Goal: Check status: Check status

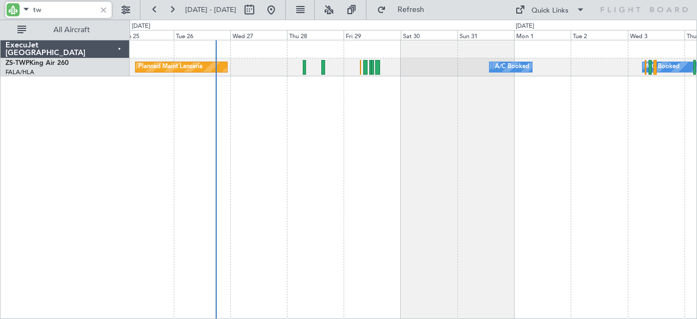
type input "t"
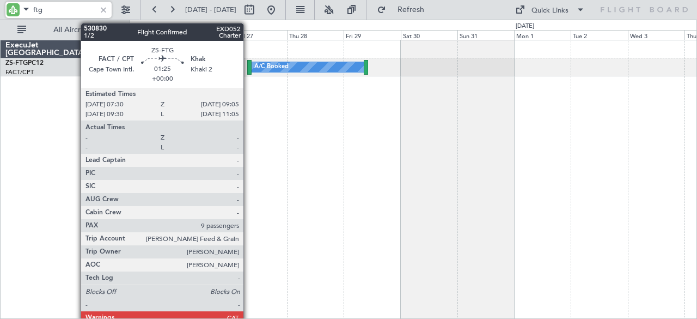
click at [249, 68] on div at bounding box center [249, 67] width 4 height 15
type input "ftg"
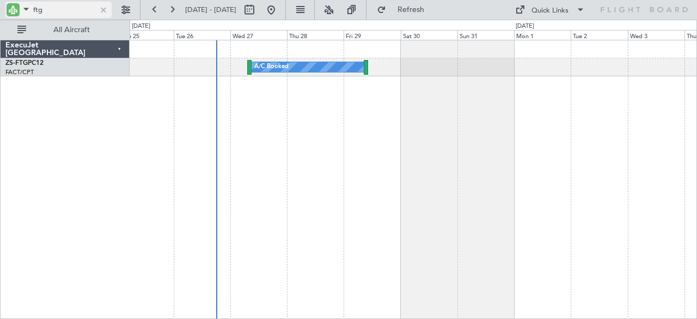
click at [107, 10] on div at bounding box center [104, 10] width 12 height 12
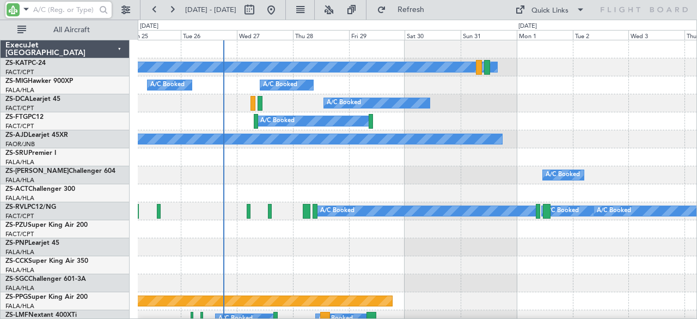
click at [66, 10] on input "text" at bounding box center [64, 10] width 63 height 16
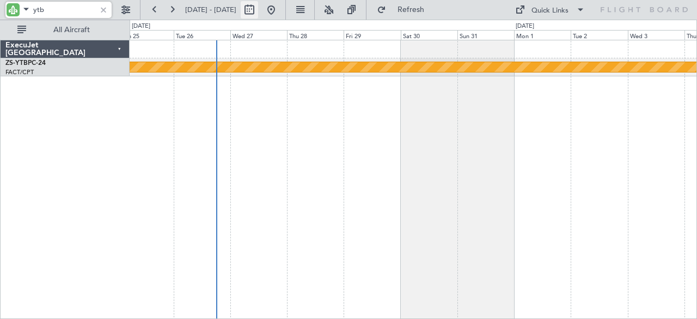
type input "ytb"
click at [258, 8] on button at bounding box center [249, 9] width 17 height 17
select select "8"
select select "2025"
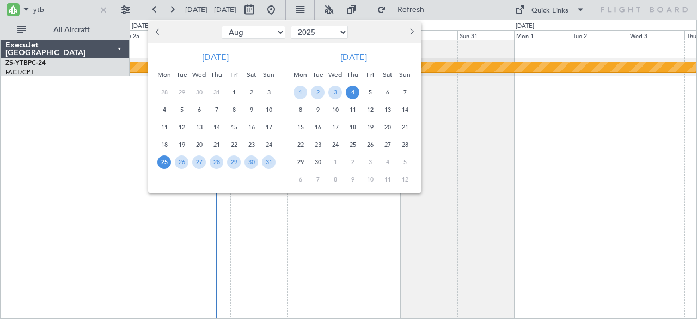
click at [415, 35] on button "Next month" at bounding box center [411, 31] width 12 height 17
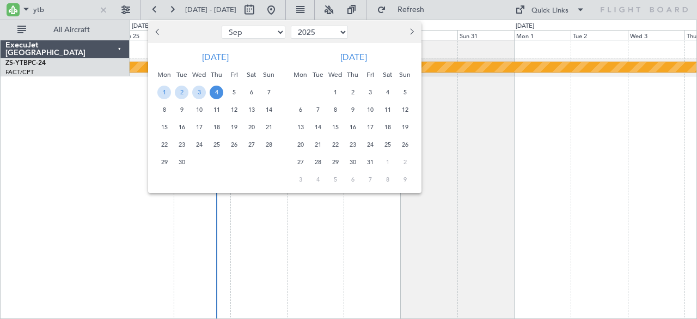
click at [351, 123] on span "16" at bounding box center [353, 127] width 14 height 14
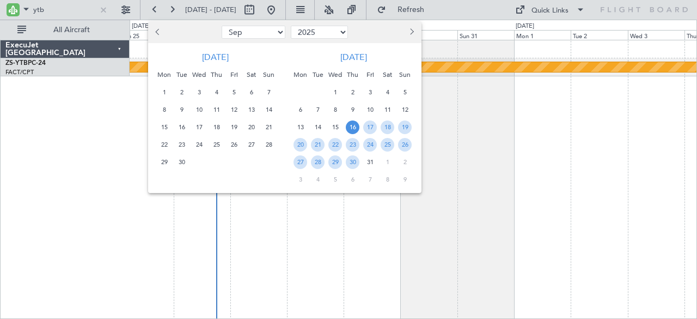
click at [351, 125] on span "16" at bounding box center [353, 127] width 14 height 14
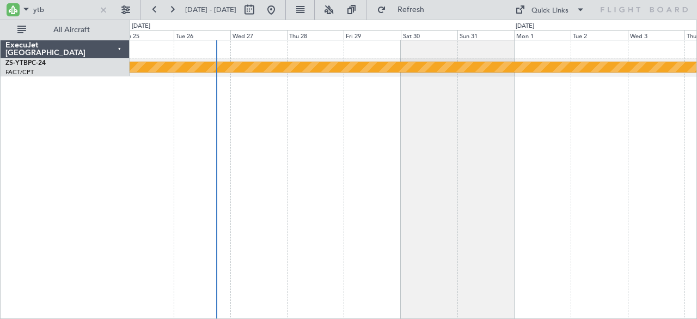
select select "10"
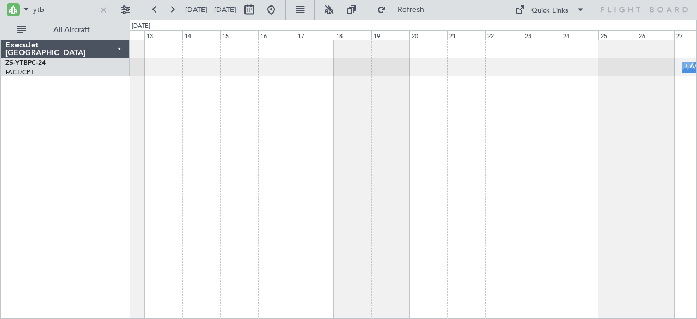
click at [283, 147] on div "A/C Unavailable A/C Booked A/C Booked A/C Booked A/C Booked" at bounding box center [414, 179] width 568 height 279
click at [102, 8] on div at bounding box center [104, 10] width 12 height 12
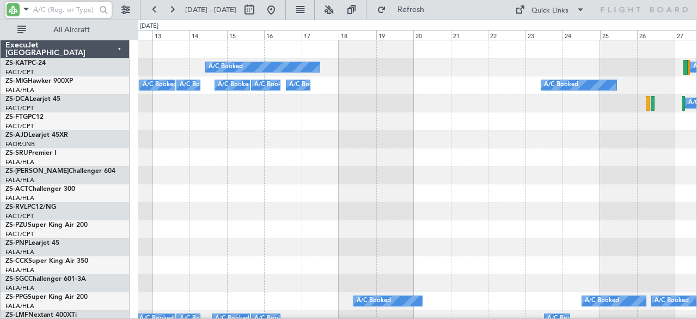
click at [75, 8] on input "text" at bounding box center [64, 10] width 63 height 16
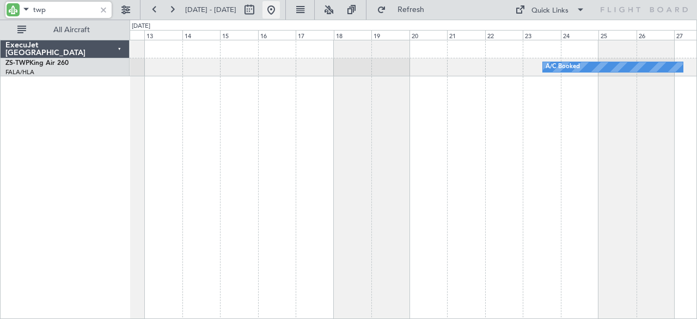
type input "twp"
click at [280, 9] on button at bounding box center [271, 9] width 17 height 17
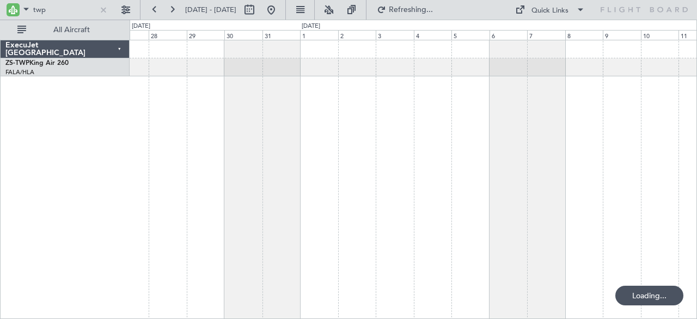
click at [231, 166] on div "A/C Booked" at bounding box center [414, 179] width 568 height 279
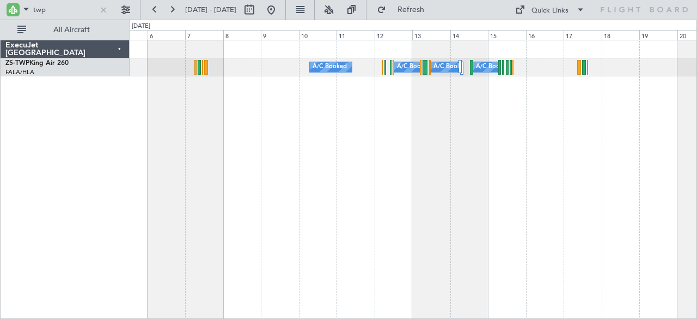
click at [227, 186] on div "A/C Booked A/C Booked A/C Booked A/C Booked A/C Booked A/C Booked" at bounding box center [414, 179] width 568 height 279
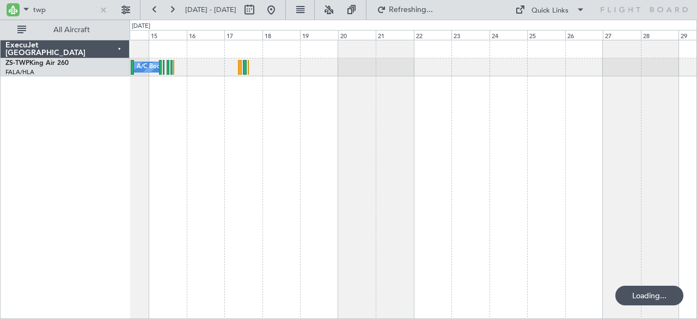
click at [252, 156] on div "A/C Booked A/C Booked A/C Booked A/C Booked" at bounding box center [414, 179] width 568 height 279
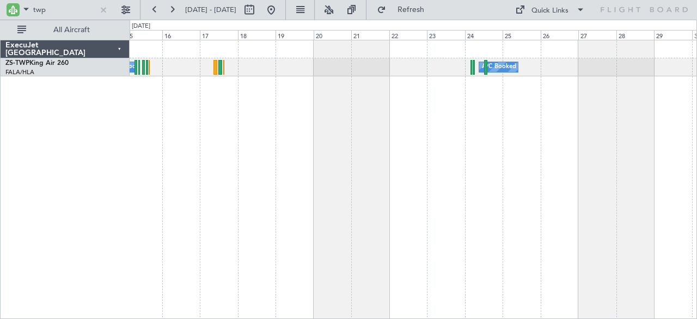
click at [613, 178] on div "A/C Booked A/C Booked A/C Booked A/C Booked A/C Booked A/C Booked" at bounding box center [414, 179] width 568 height 279
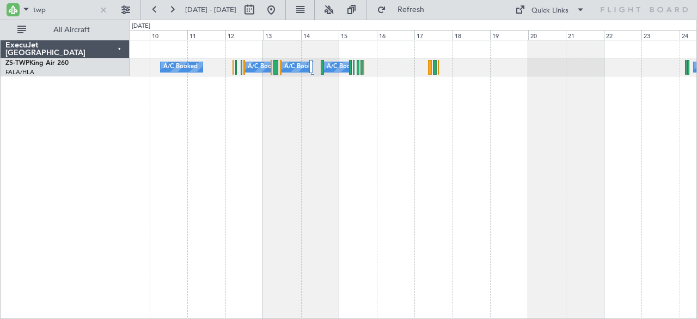
click at [483, 184] on div "A/C Booked A/C Booked A/C Booked A/C Booked A/C Booked" at bounding box center [414, 179] width 568 height 279
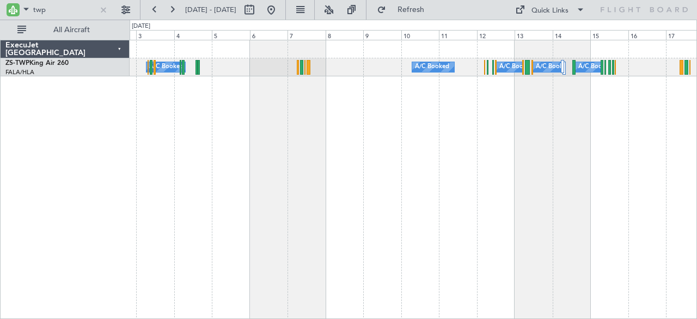
click at [473, 174] on div "A/C Booked A/C Booked A/C Booked A/C Booked A/C Booked A/C Booked A/C Booked A/…" at bounding box center [414, 179] width 568 height 279
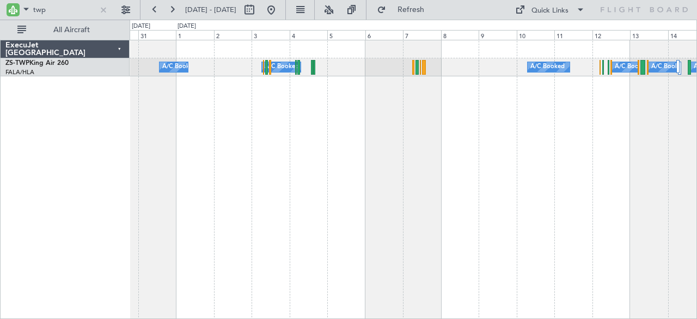
click at [411, 173] on div "A/C Booked A/C Booked A/C Booked A/C Booked A/C Booked A/C Booked A/C Booked A/…" at bounding box center [414, 179] width 568 height 279
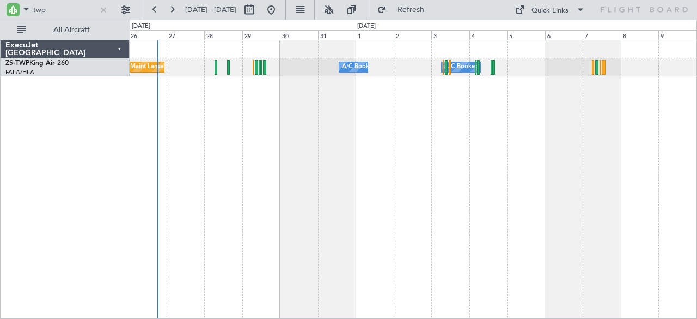
click at [436, 166] on div "A/C Booked A/C Booked A/C Booked A/C Booked Planned Maint Lanseria A/C Booked A…" at bounding box center [414, 179] width 568 height 279
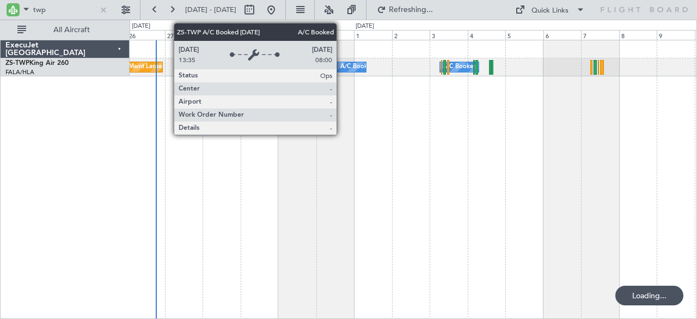
click at [342, 66] on div "A/C Booked" at bounding box center [357, 67] width 34 height 16
